Goal: Transaction & Acquisition: Purchase product/service

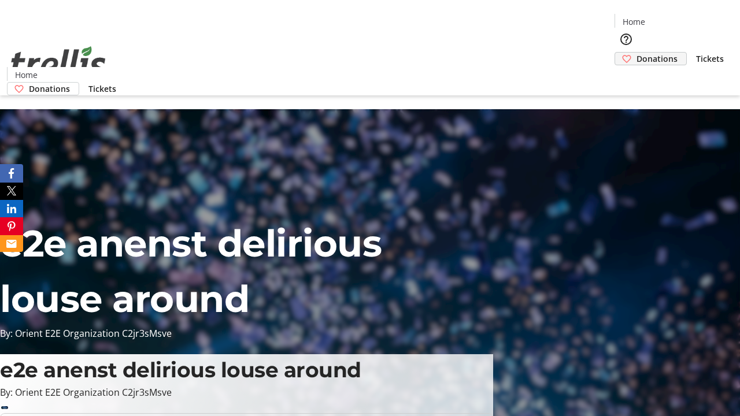
click at [637, 53] on span "Donations" at bounding box center [657, 59] width 41 height 12
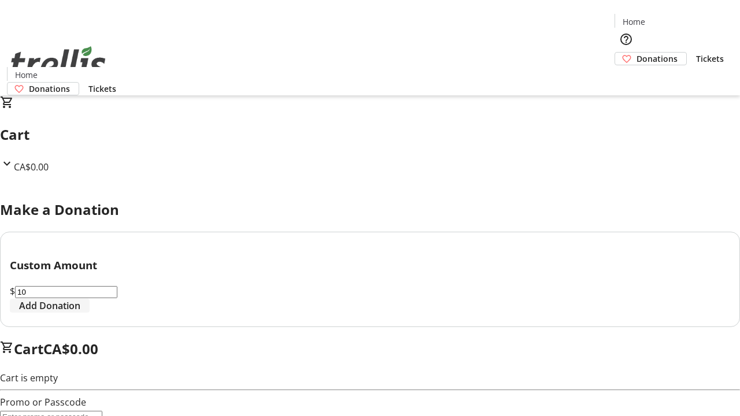
click at [80, 313] on span "Add Donation" at bounding box center [49, 306] width 61 height 14
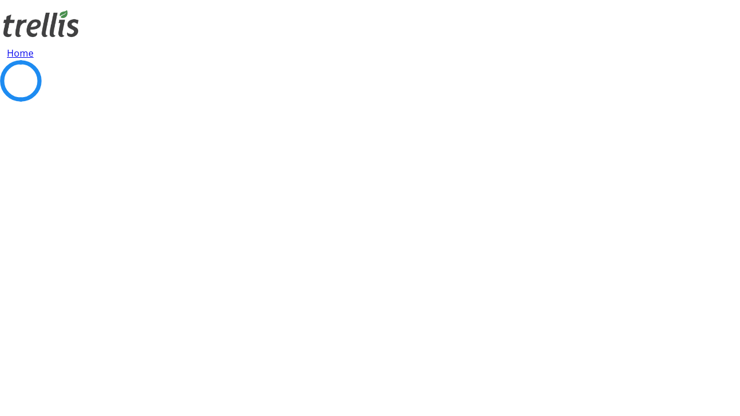
select select "CA"
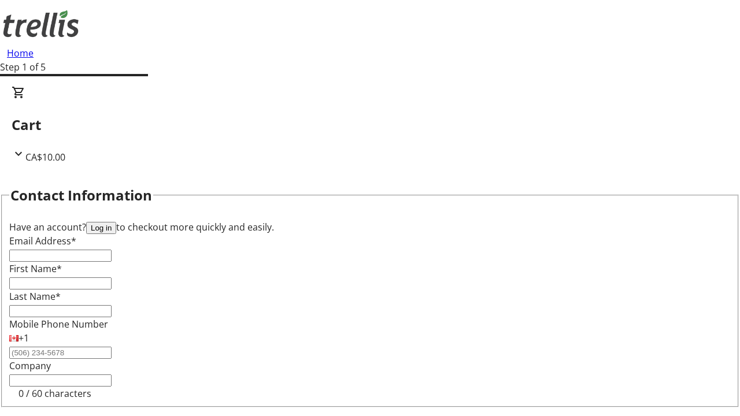
click at [116, 222] on button "Log in" at bounding box center [101, 228] width 30 height 12
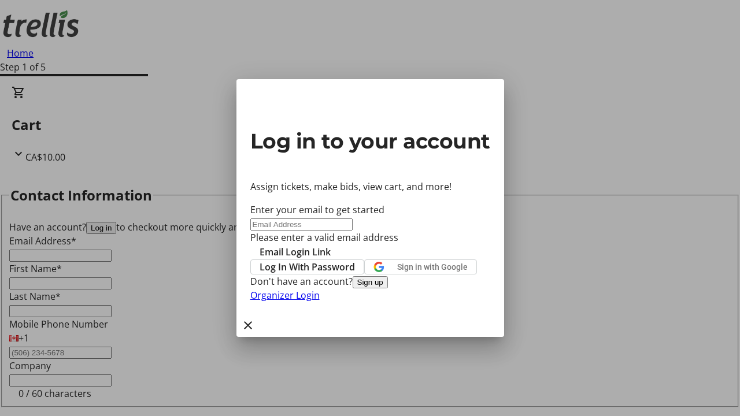
click at [388, 289] on button "Sign up" at bounding box center [370, 282] width 35 height 12
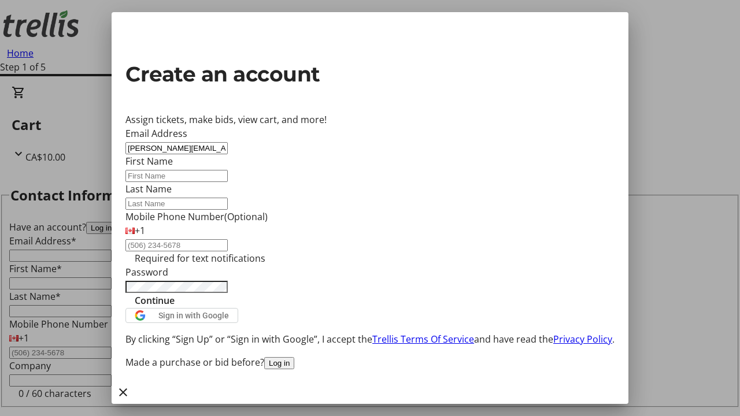
type input "[PERSON_NAME][EMAIL_ADDRESS][DOMAIN_NAME]"
type input "[PERSON_NAME]"
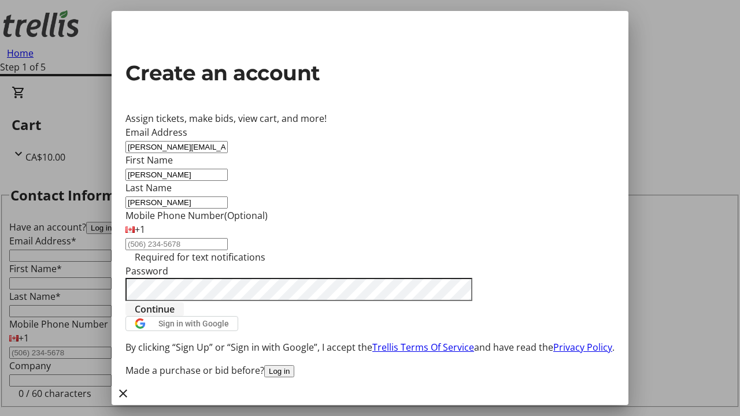
click at [175, 316] on span "Continue" at bounding box center [155, 309] width 40 height 14
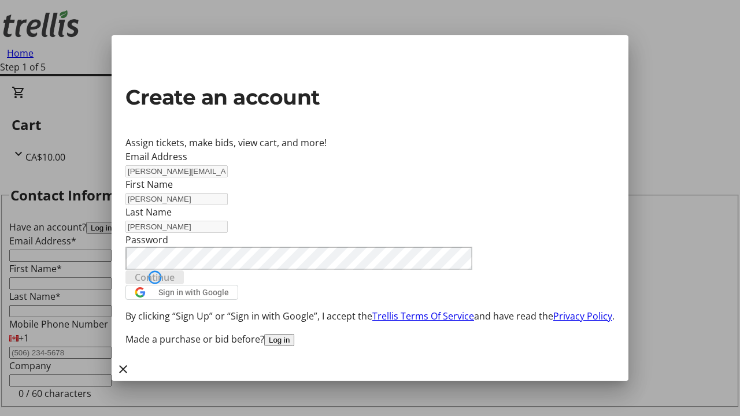
type input "[PERSON_NAME][EMAIL_ADDRESS][DOMAIN_NAME]"
type input "[PERSON_NAME]"
select select "CA"
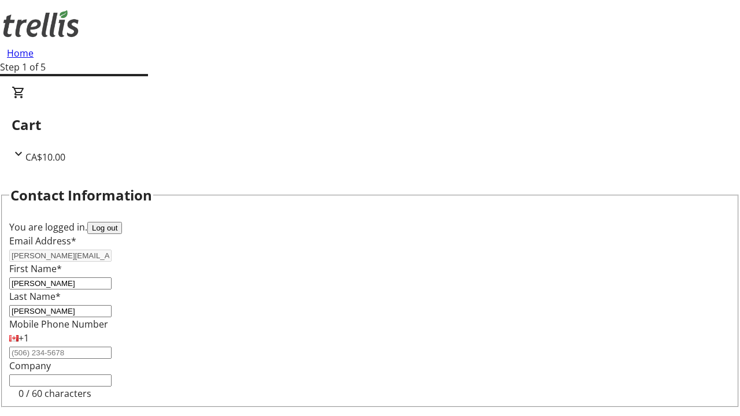
type input "[STREET_ADDRESS][PERSON_NAME]"
type input "Kelowna"
select select "BC"
type input "Kelowna"
type input "V1Y 0C2"
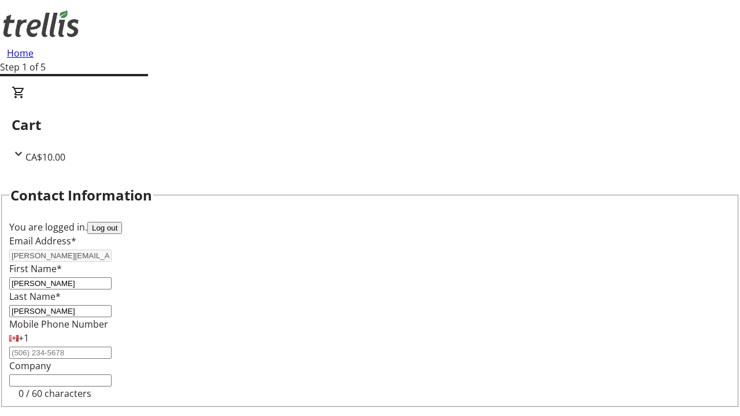
select select "BC"
select select "CA"
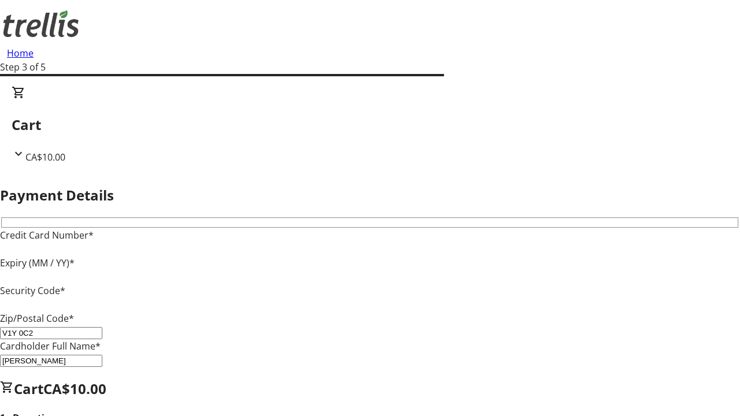
type input "V1Y 0C2"
